Goal: Find specific page/section: Find specific page/section

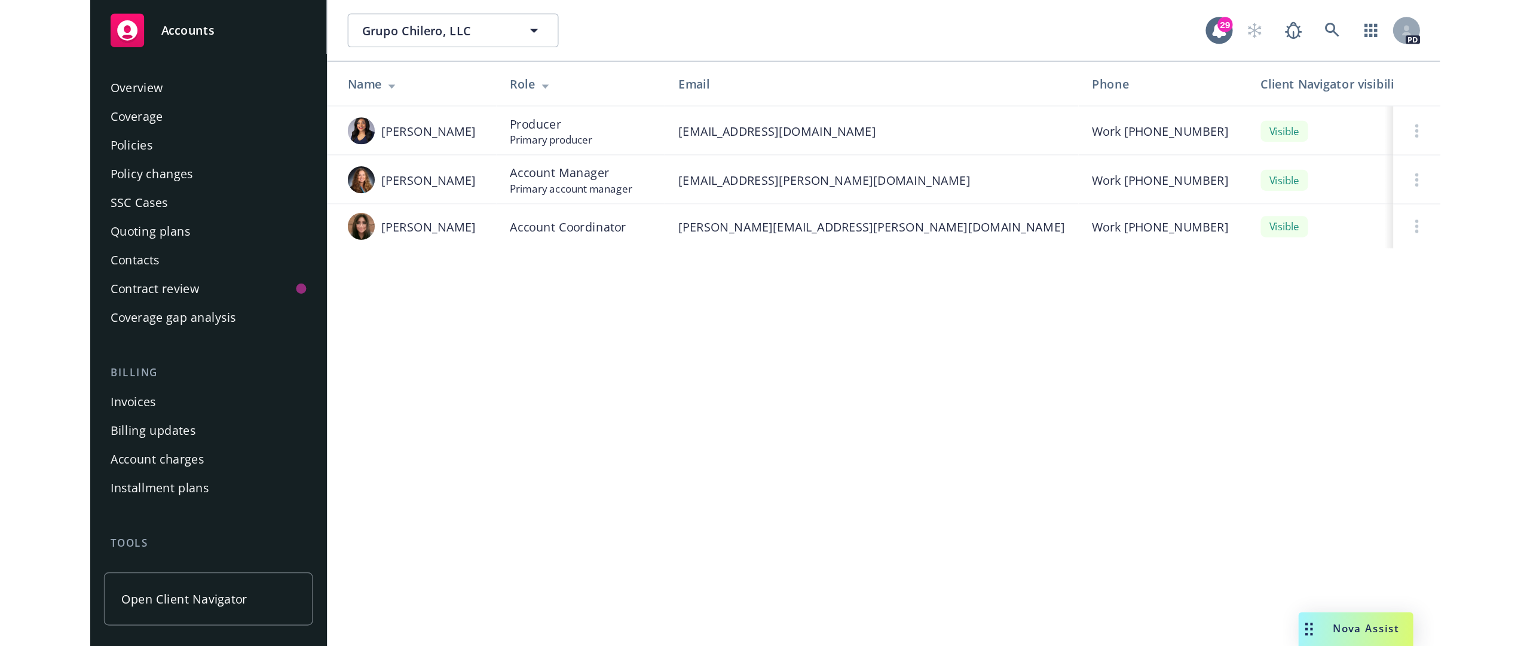
scroll to position [295, 0]
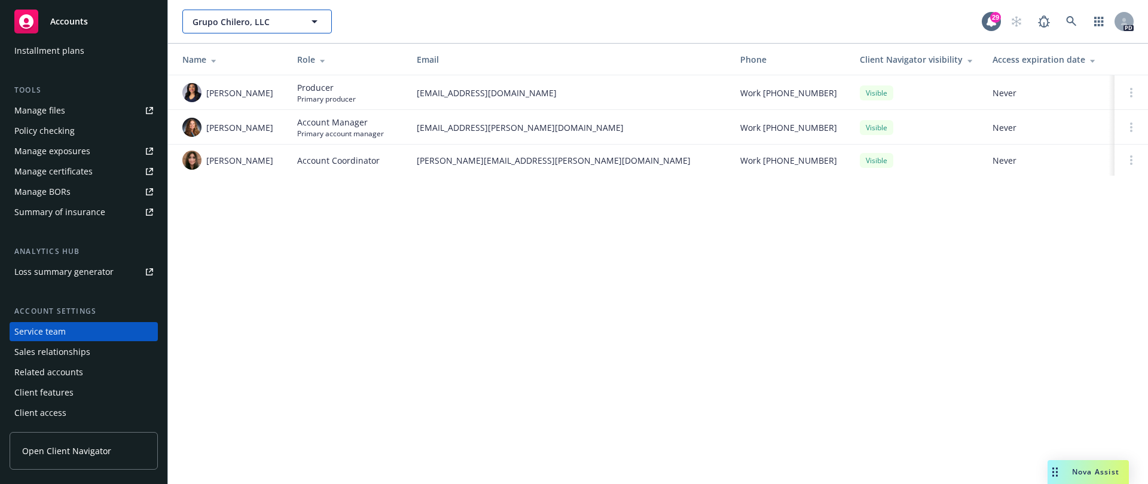
click at [227, 16] on button "Grupo Chilero, LLC" at bounding box center [256, 22] width 149 height 24
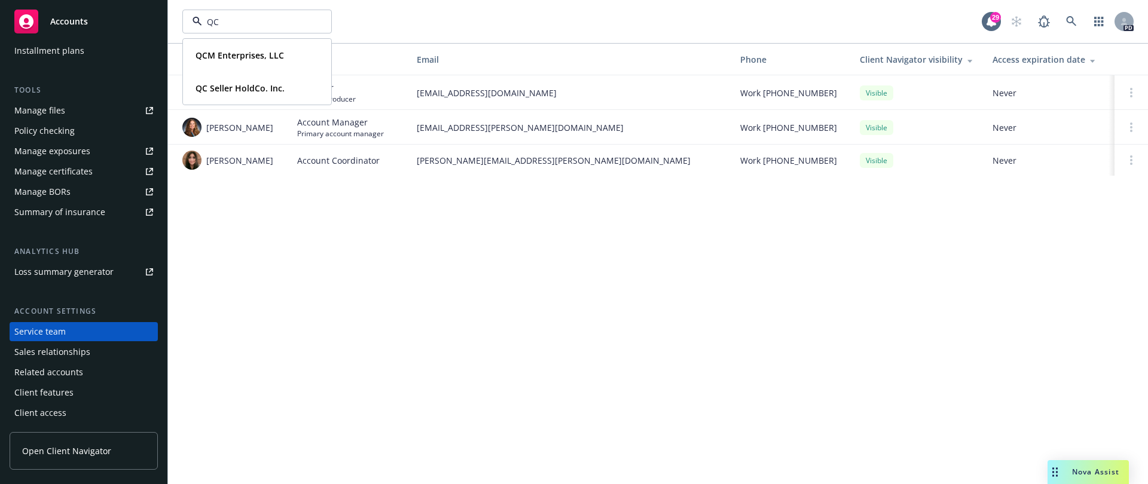
type input "QC"
click at [210, 117] on td "[PERSON_NAME]" at bounding box center [228, 127] width 120 height 35
drag, startPoint x: 652, startPoint y: 197, endPoint x: 719, endPoint y: 260, distance: 91.8
click at [684, 233] on div "QC Grupo Chilero, LLC 29 PD Name Role Email Phone Client Navigator visibility A…" at bounding box center [658, 242] width 980 height 484
drag, startPoint x: 694, startPoint y: 274, endPoint x: 686, endPoint y: 281, distance: 11.0
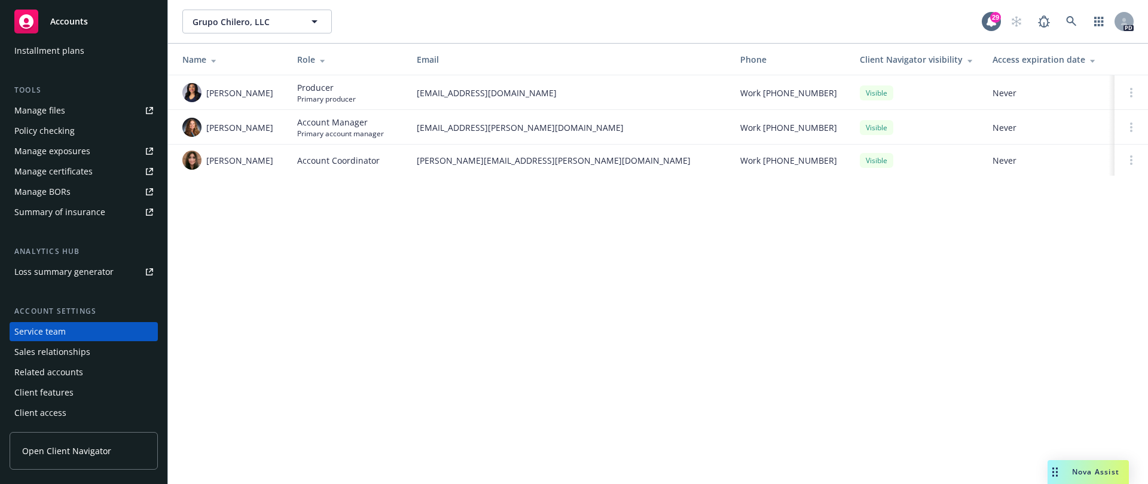
click at [498, 238] on div "QC Grupo Chilero, LLC 29 PD Name Role Email Phone Client Navigator visibility A…" at bounding box center [658, 242] width 980 height 484
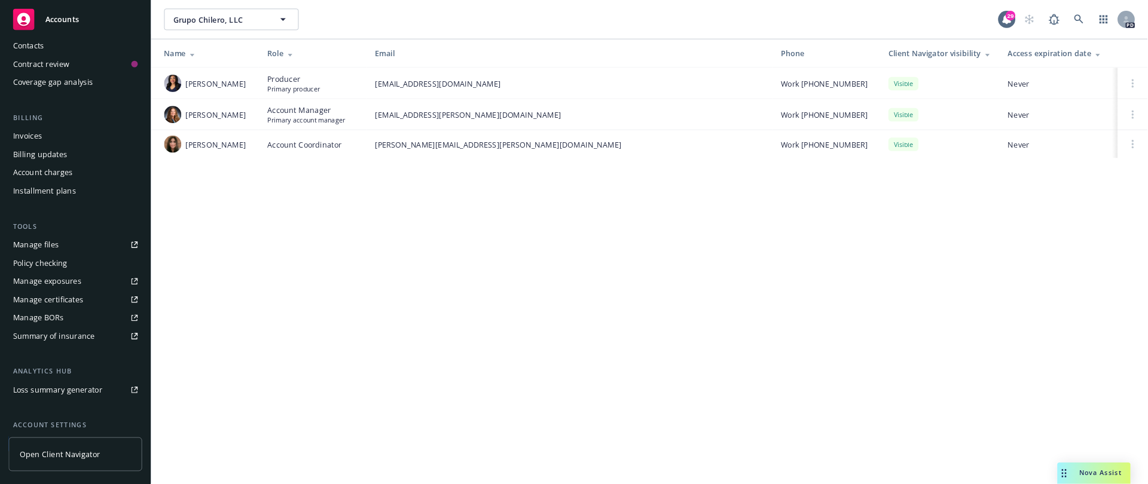
scroll to position [133, 0]
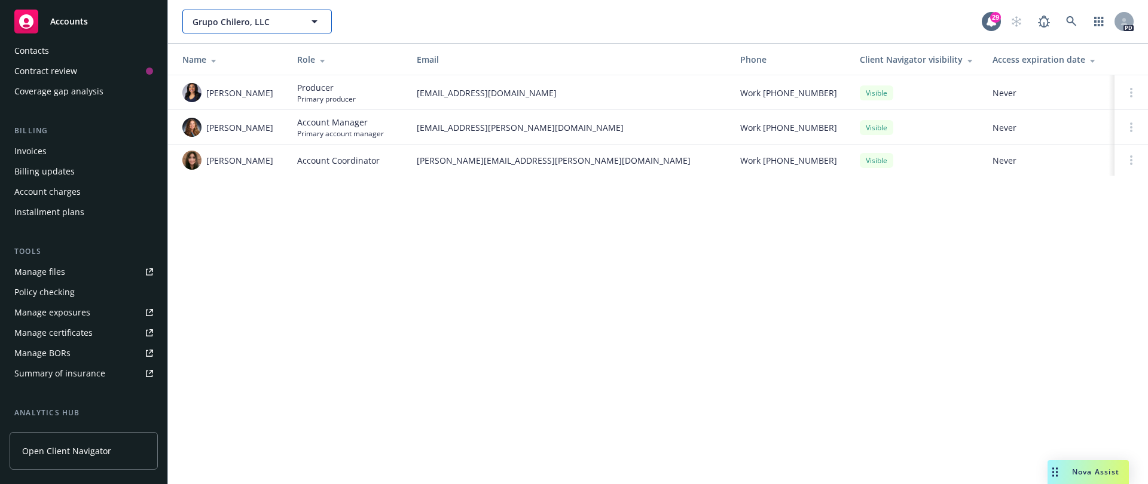
click at [270, 20] on span "Grupo Chilero, LLC" at bounding box center [243, 22] width 103 height 13
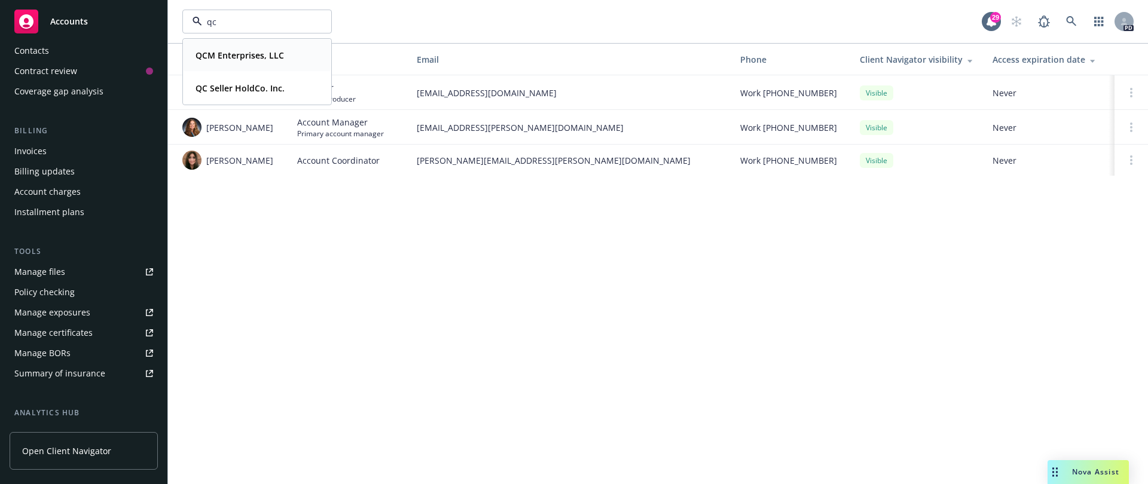
type input "q"
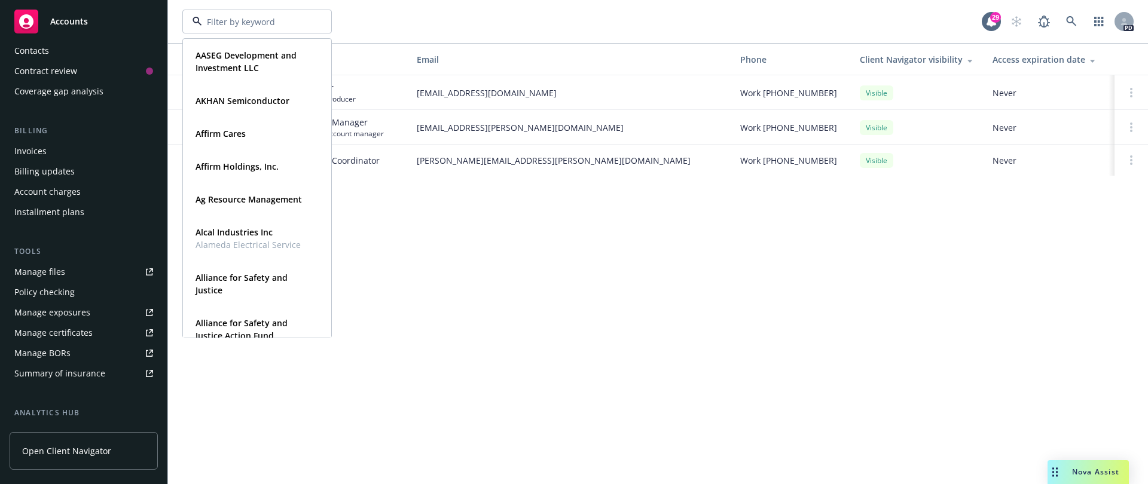
click at [39, 47] on div "Contacts" at bounding box center [31, 50] width 35 height 19
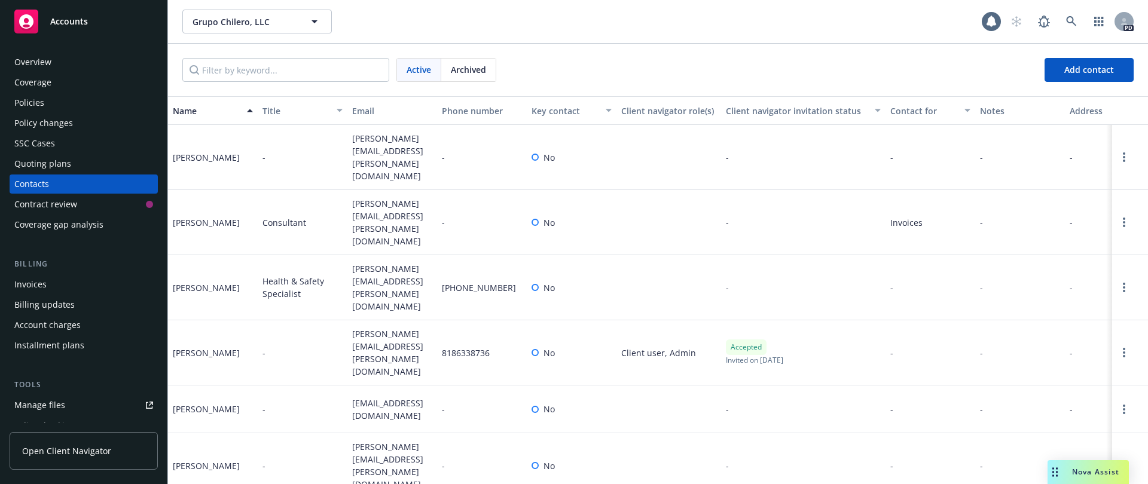
click at [26, 56] on div "Overview" at bounding box center [32, 62] width 37 height 19
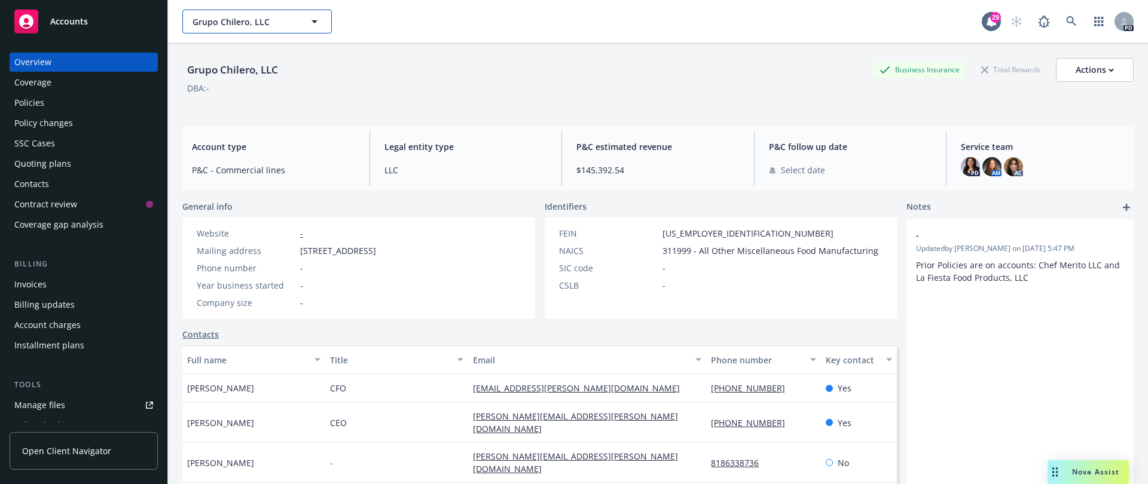
click at [254, 13] on button "Grupo Chilero, LLC" at bounding box center [256, 22] width 149 height 24
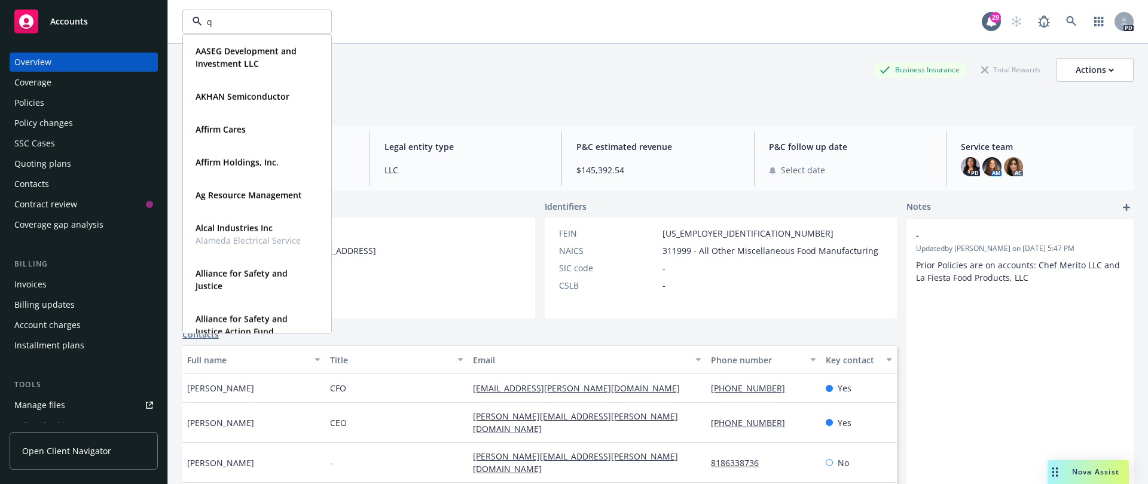
type input "qc"
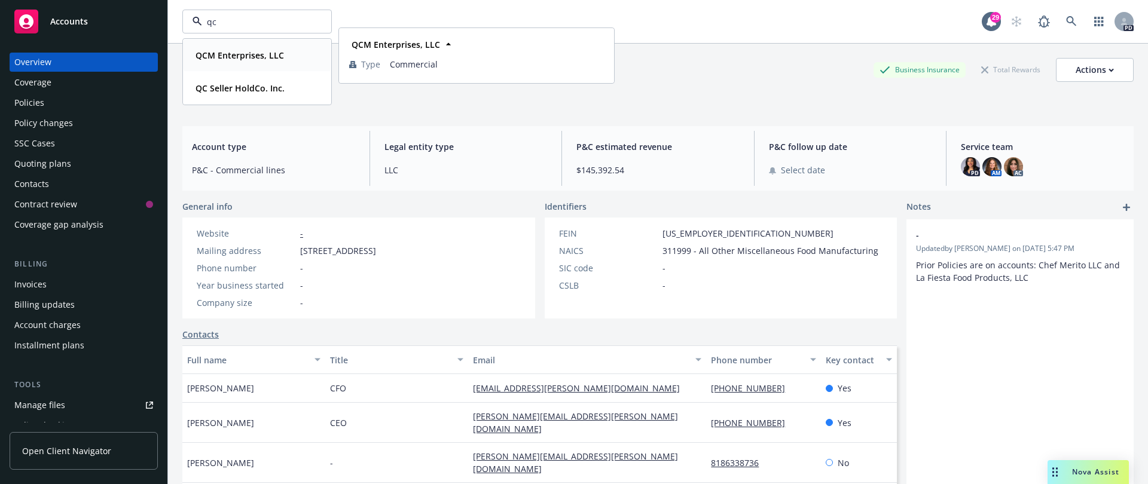
click at [230, 57] on strong "QCM Enterprises, LLC" at bounding box center [239, 55] width 88 height 11
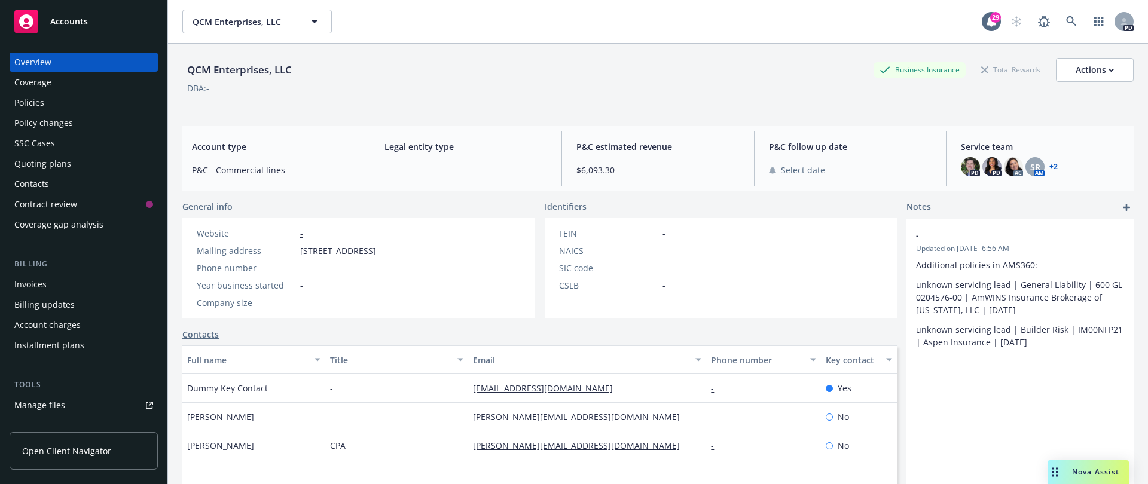
drag, startPoint x: 482, startPoint y: 253, endPoint x: 298, endPoint y: 251, distance: 183.5
click at [298, 251] on div "Website - Mailing address [STREET_ADDRESS] Phone number - Year business started…" at bounding box center [286, 268] width 208 height 101
